Goal: Information Seeking & Learning: Learn about a topic

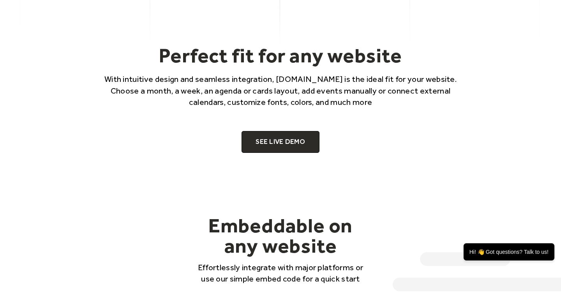
scroll to position [508, 0]
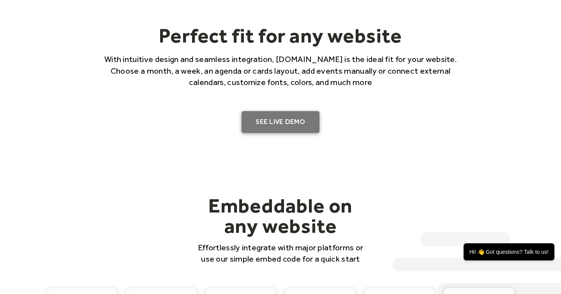
click at [283, 129] on link "SEE LIVE DEMO" at bounding box center [281, 122] width 78 height 22
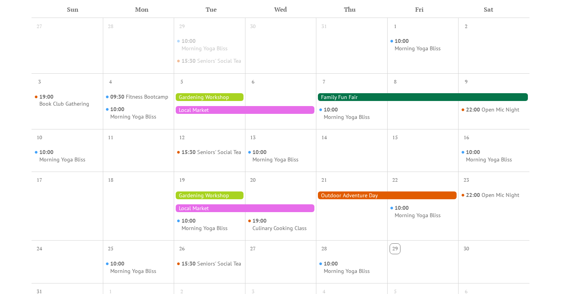
scroll to position [199, 0]
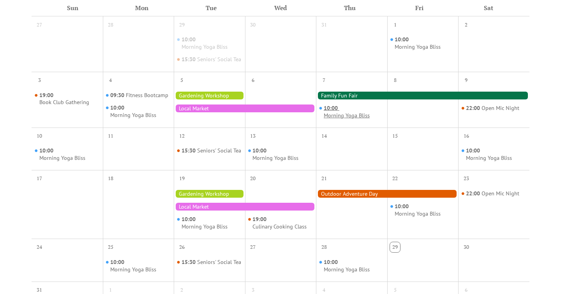
click at [350, 119] on div "Morning Yoga Bliss" at bounding box center [347, 115] width 46 height 7
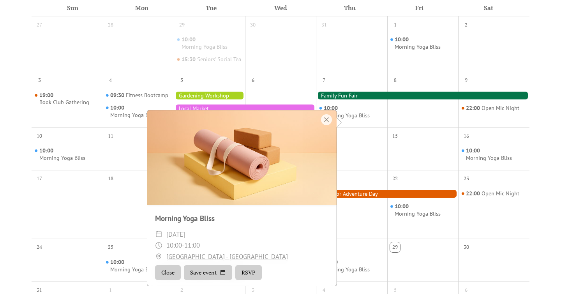
click at [377, 99] on div at bounding box center [423, 96] width 214 height 8
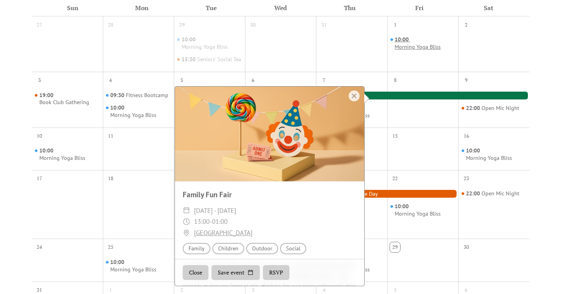
click at [403, 39] on span "10:00" at bounding box center [403, 39] width 16 height 7
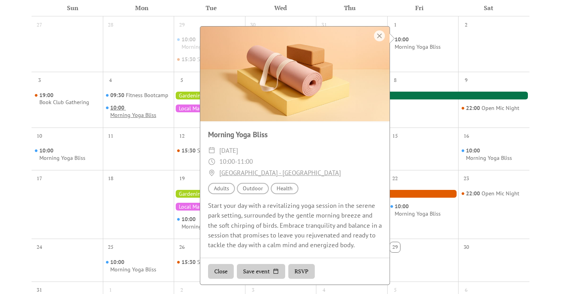
click at [154, 119] on div "Morning Yoga Bliss" at bounding box center [133, 114] width 46 height 7
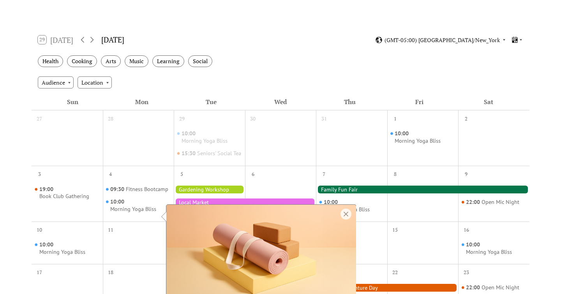
scroll to position [104, 0]
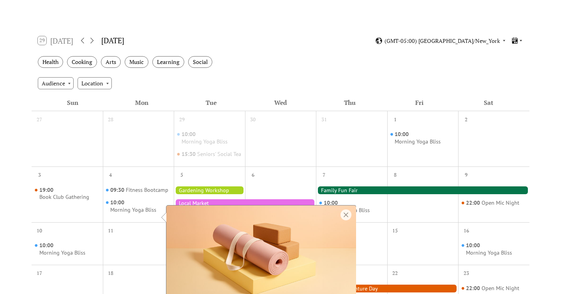
click at [519, 41] on icon at bounding box center [521, 40] width 5 height 5
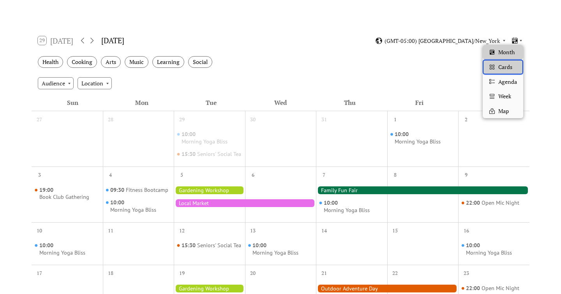
click at [505, 69] on span "Cards" at bounding box center [505, 67] width 14 height 9
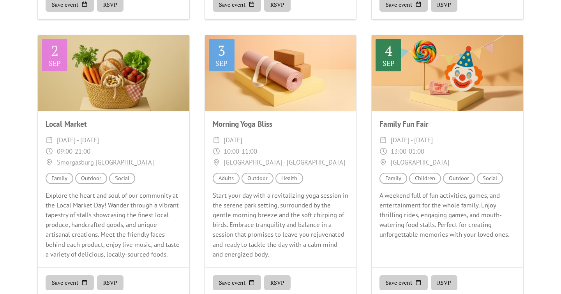
scroll to position [0, 0]
